Goal: Navigation & Orientation: Understand site structure

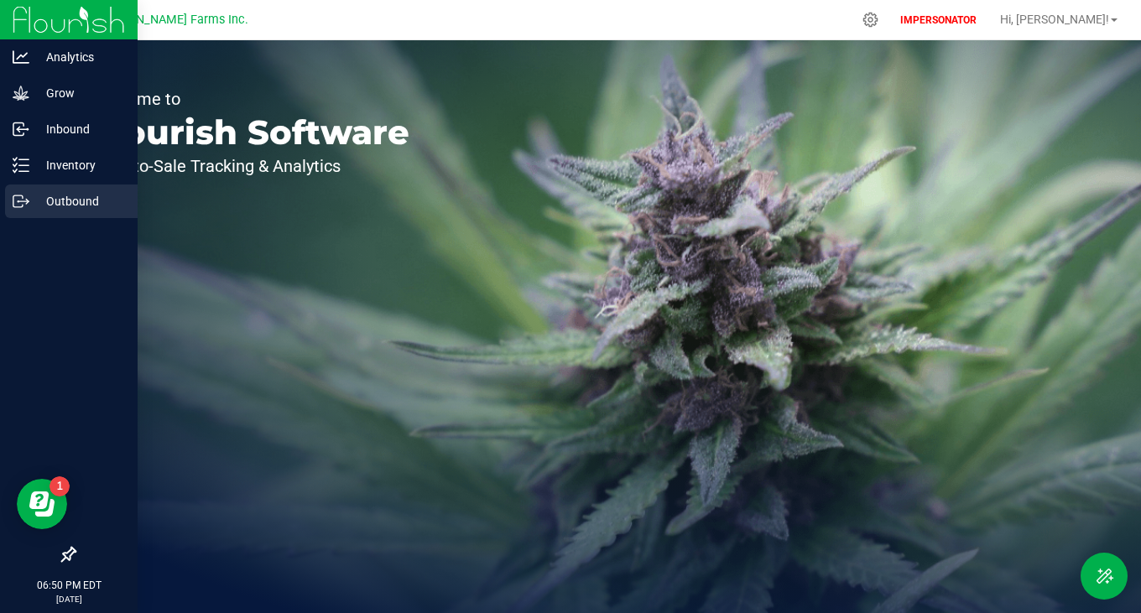
click at [67, 191] on p "Outbound" at bounding box center [79, 201] width 101 height 20
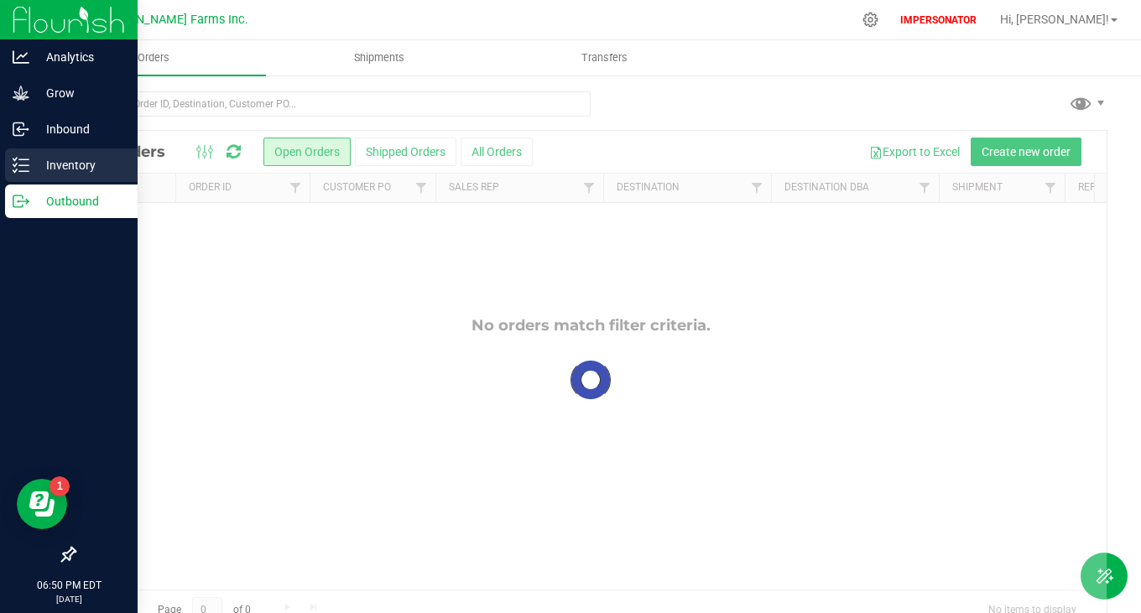
click at [71, 170] on p "Inventory" at bounding box center [79, 165] width 101 height 20
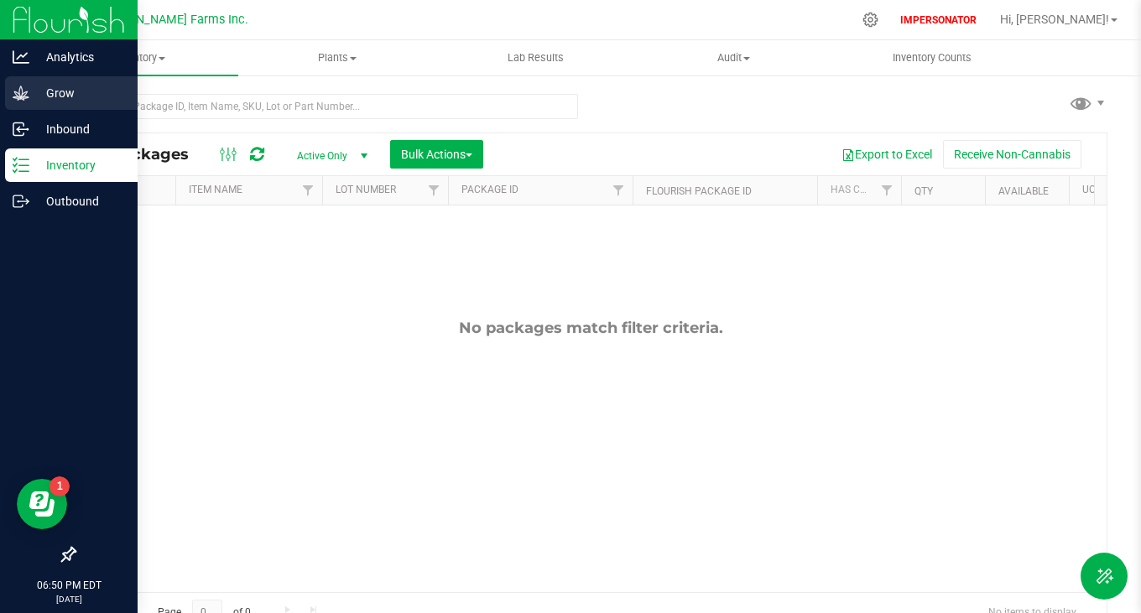
click at [23, 94] on icon at bounding box center [21, 93] width 17 height 17
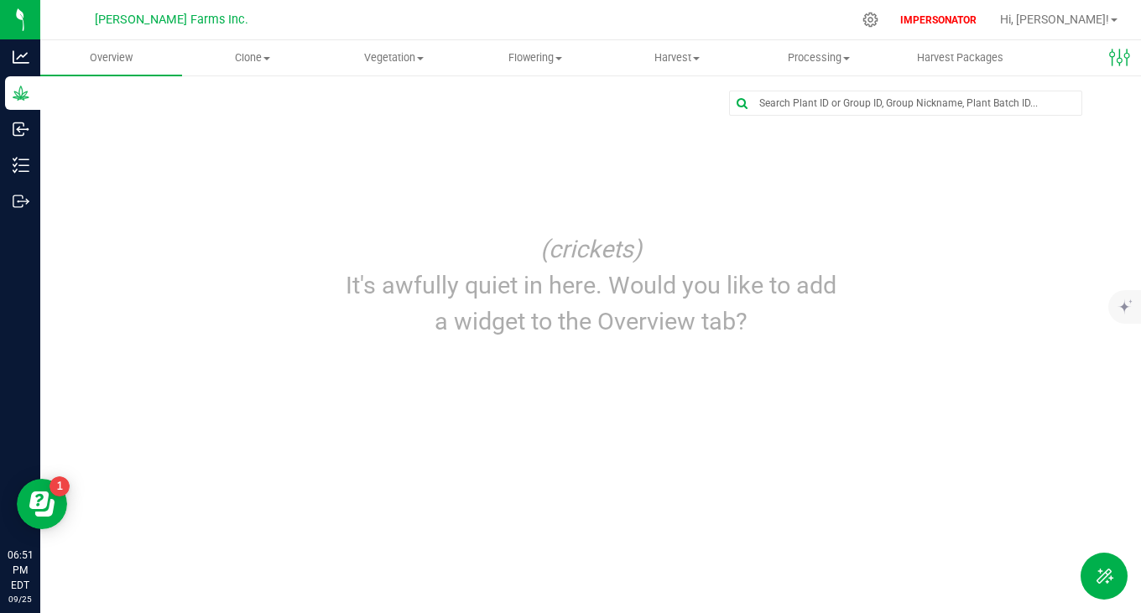
click at [1053, 239] on div "(crickets) It's awfully quiet in here. Would you like to add a widget to the Ov…" at bounding box center [590, 286] width 1059 height 130
